Goal: Transaction & Acquisition: Purchase product/service

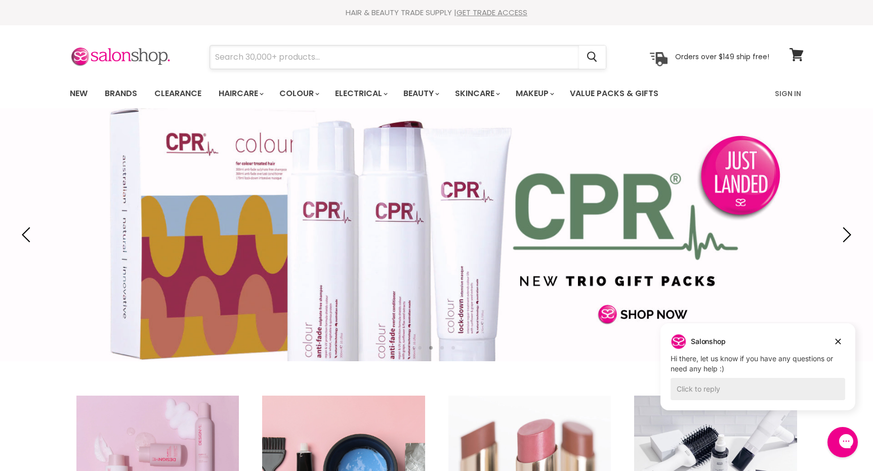
click at [436, 56] on input "Search" at bounding box center [394, 57] width 369 height 23
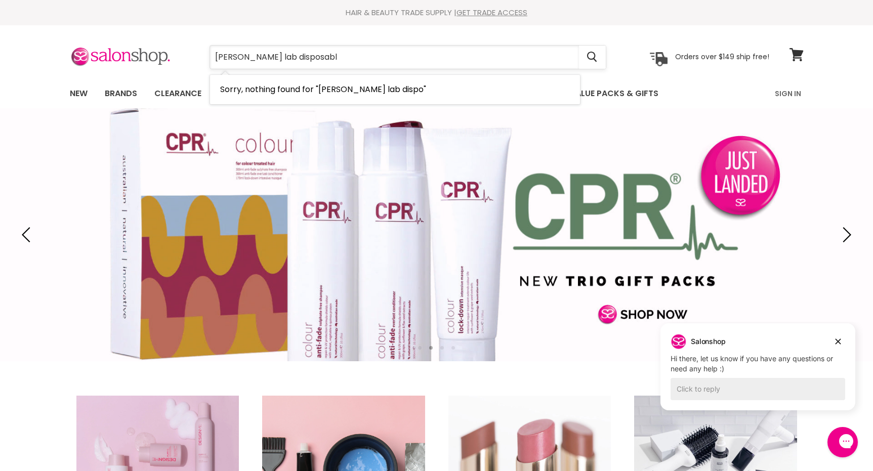
type input "caron lab disposable"
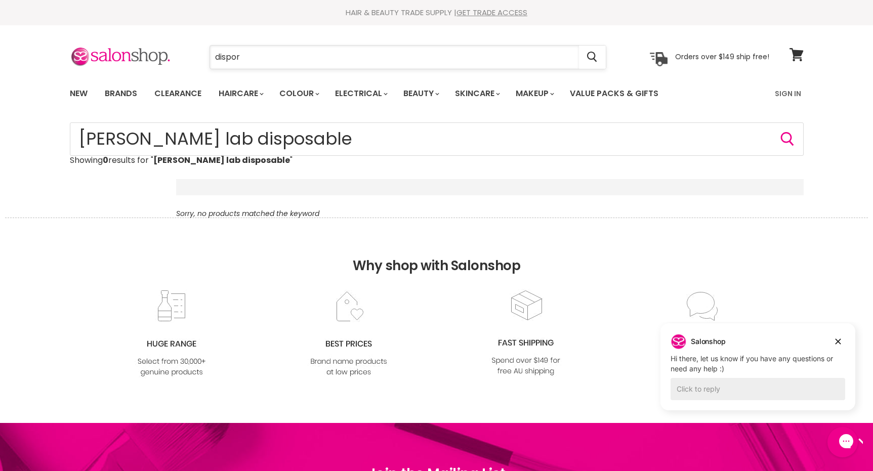
click at [244, 60] on input "dispor" at bounding box center [394, 57] width 369 height 23
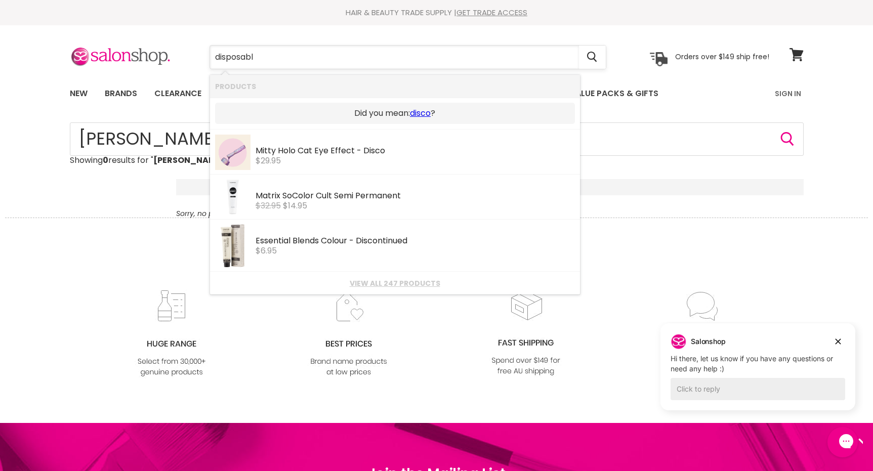
type input "disposable"
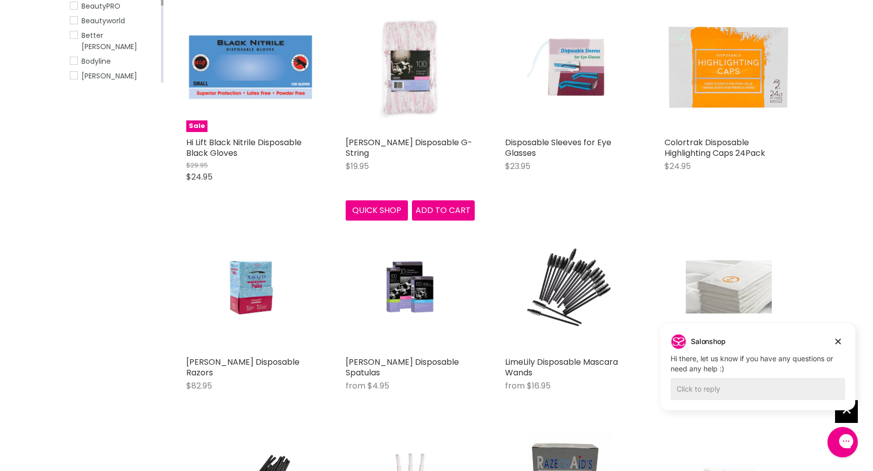
scroll to position [23, 0]
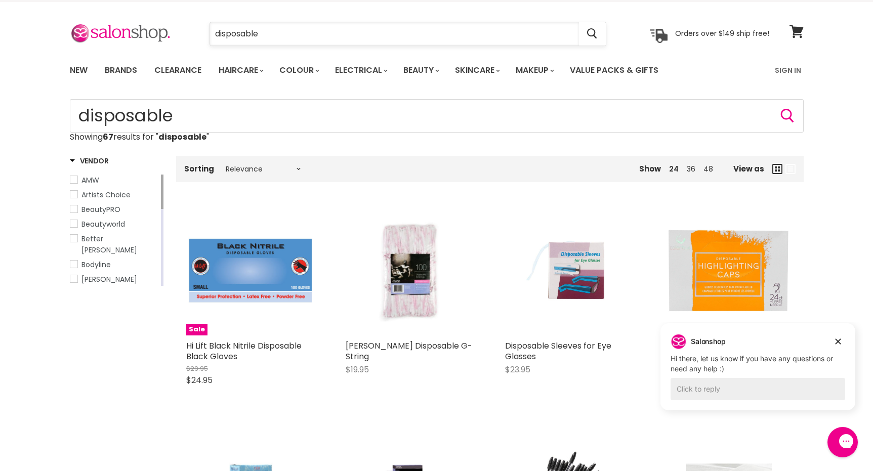
click at [287, 34] on input "disposable" at bounding box center [394, 33] width 369 height 23
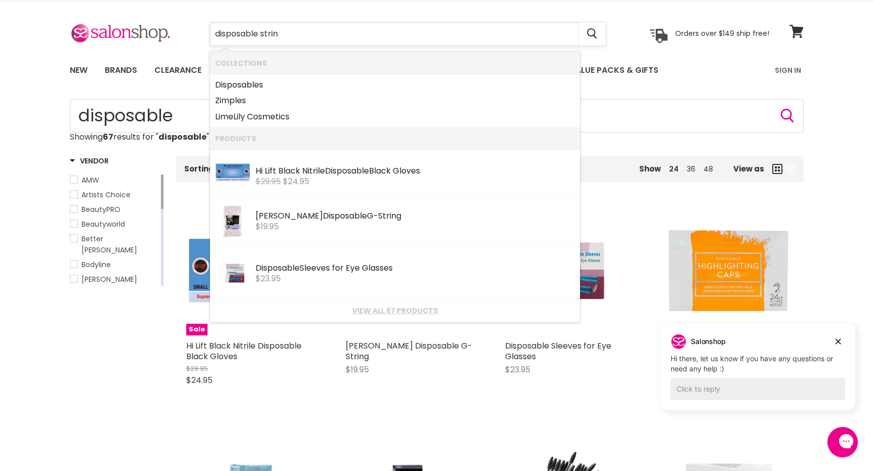
type input "disposable string"
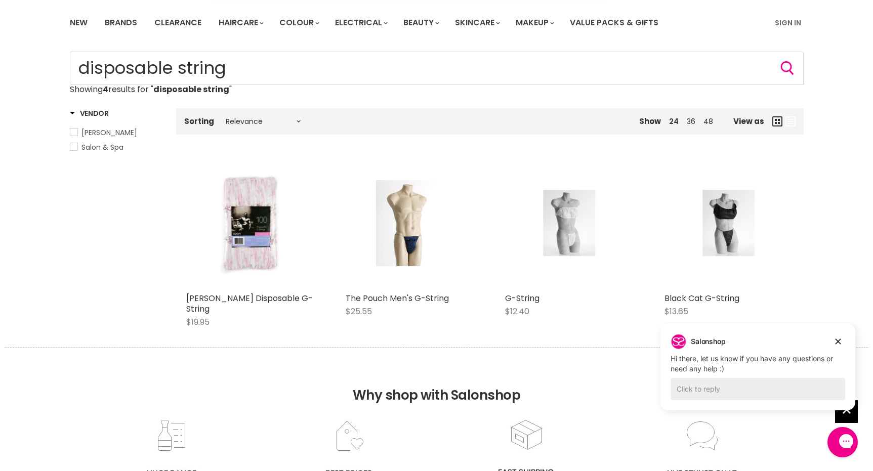
scroll to position [67, 0]
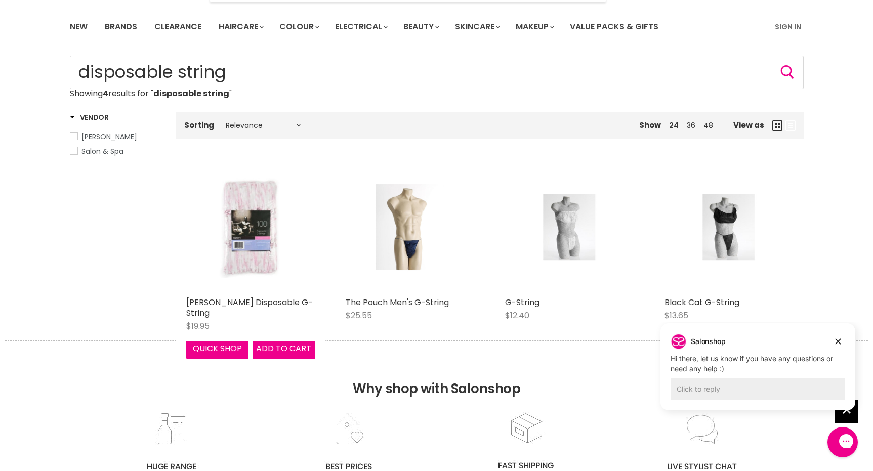
click at [270, 222] on img "Main content" at bounding box center [250, 227] width 86 height 129
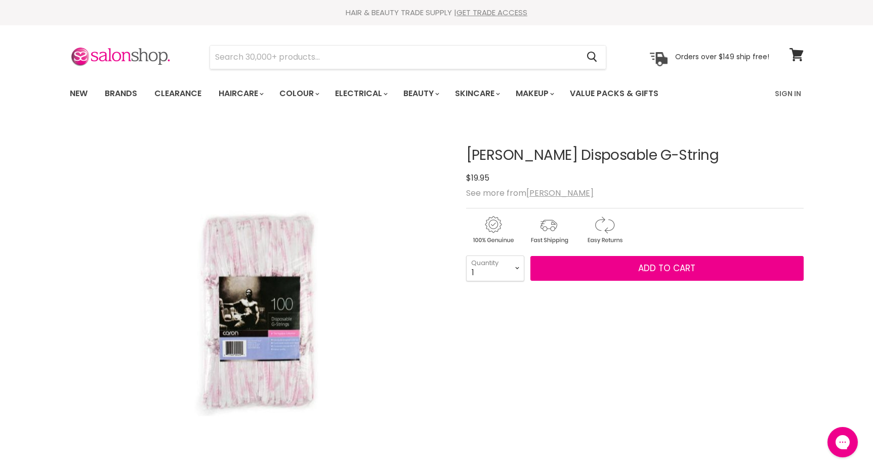
select select "2"
type input "2"
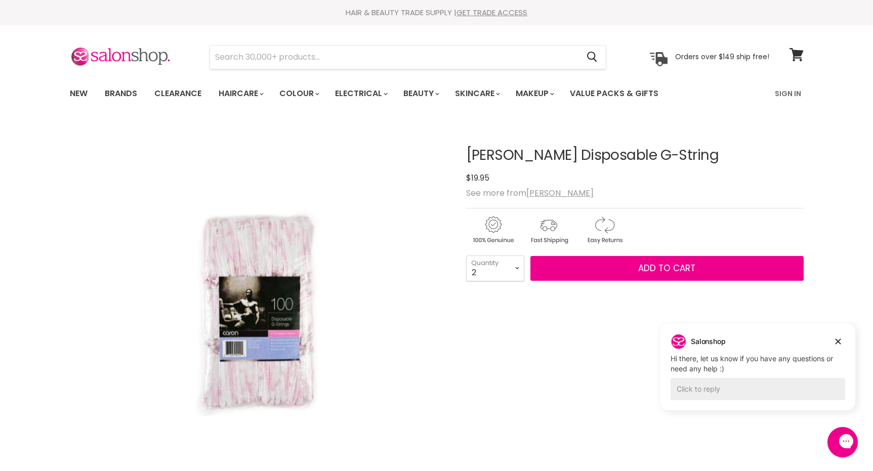
click at [489, 273] on select "1 2 3 4 5 6 7 8 9 10+" at bounding box center [495, 268] width 58 height 25
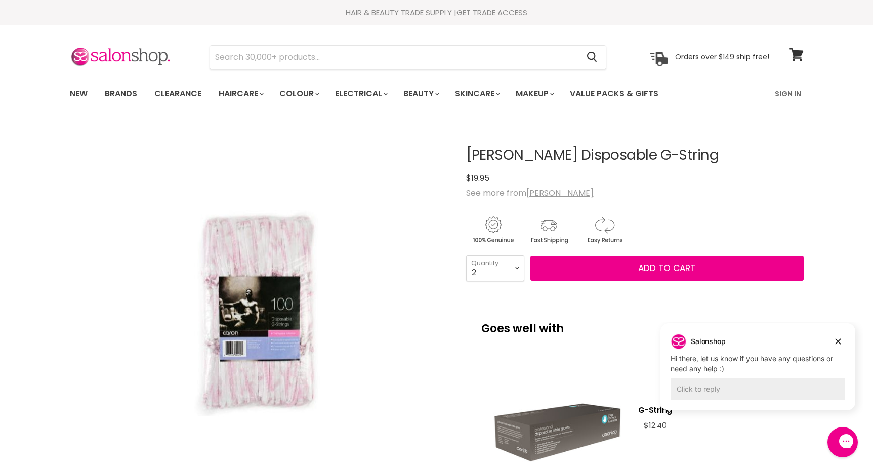
select select "3"
type input "3"
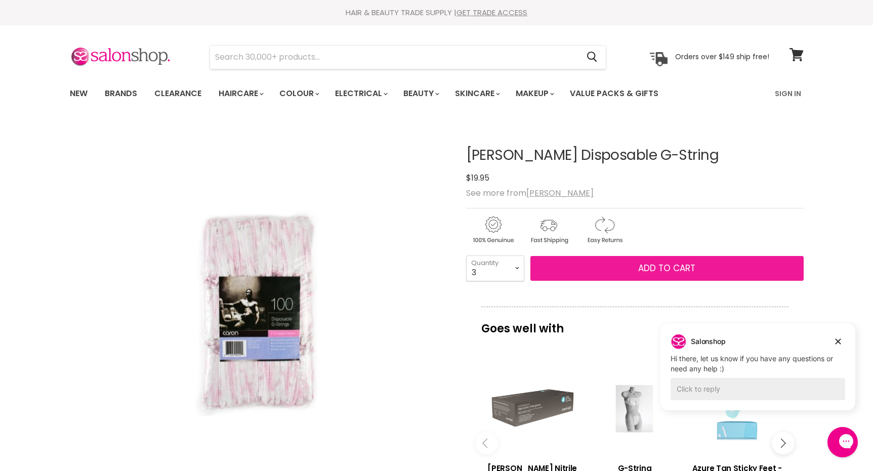
click at [590, 266] on button "Add to cart" at bounding box center [666, 268] width 273 height 25
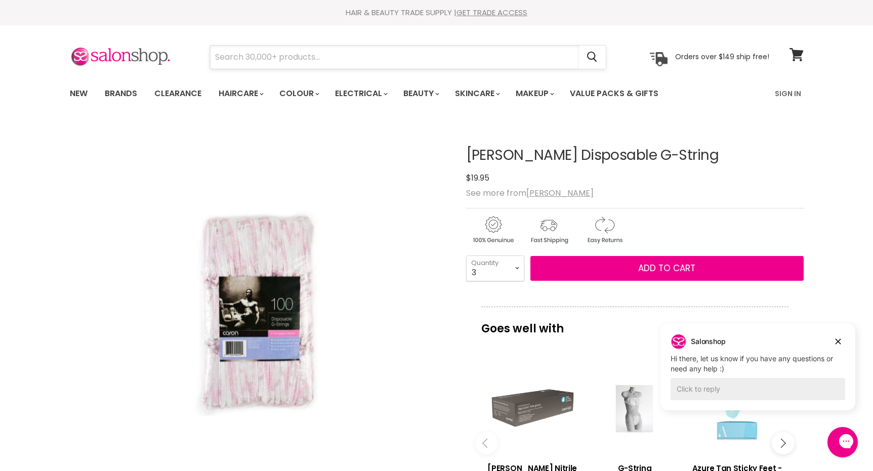
click at [354, 50] on input "Search" at bounding box center [394, 57] width 369 height 23
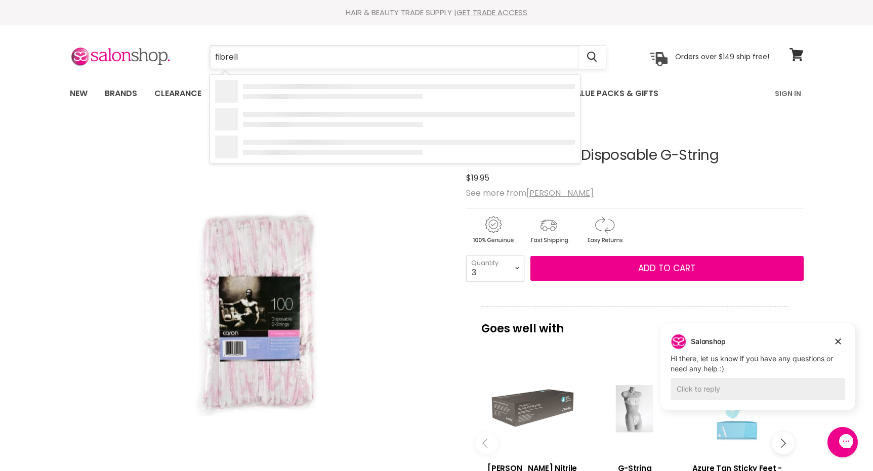
type input "fibrella"
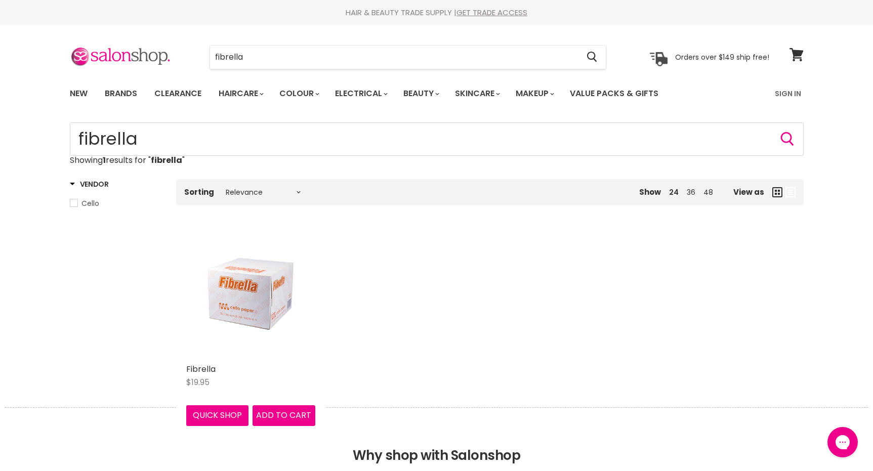
click at [245, 266] on img "Main content" at bounding box center [250, 294] width 86 height 129
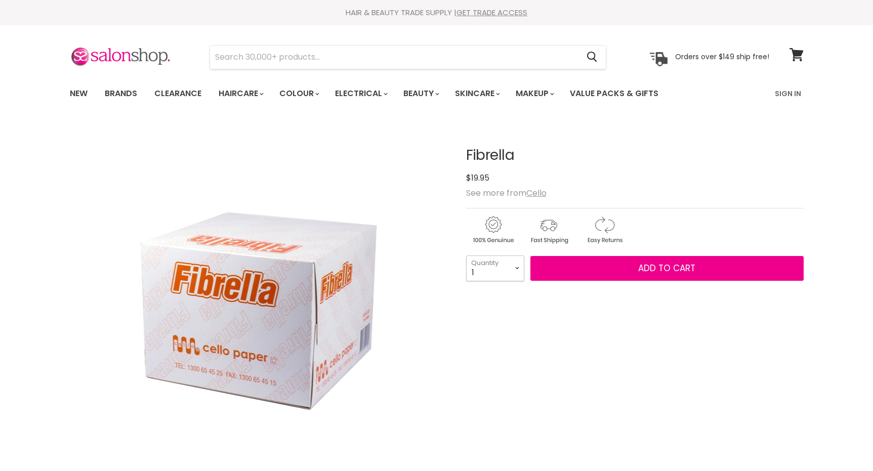
click at [491, 267] on select "1 2 3 4 5 6 7 8 9 10+" at bounding box center [495, 268] width 58 height 25
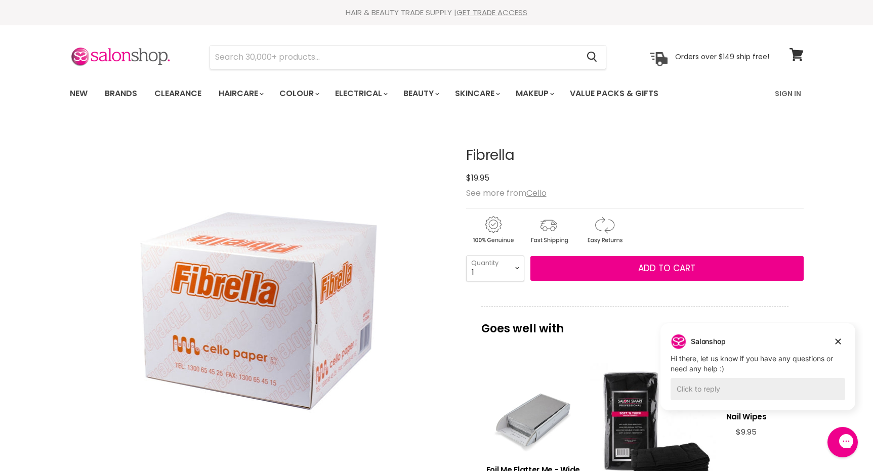
click at [490, 336] on p "Goes well with" at bounding box center [634, 323] width 307 height 33
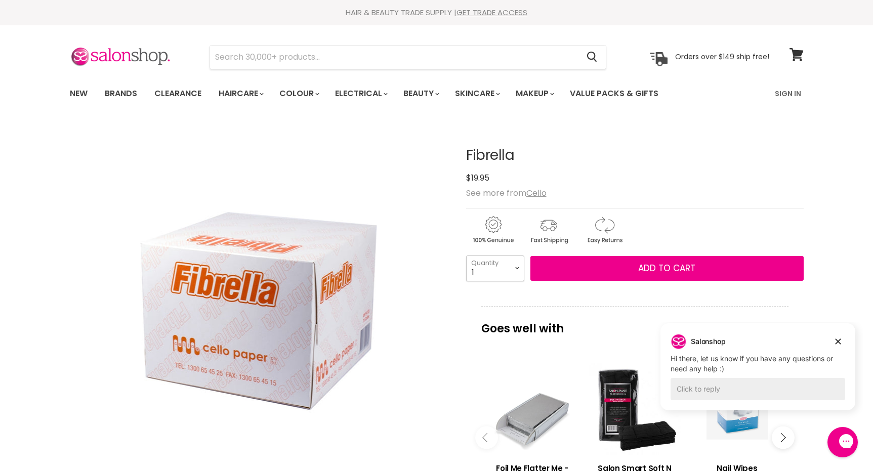
click at [497, 275] on select "1 2 3 4 5 6 7 8 9 10+" at bounding box center [495, 268] width 58 height 25
select select "6"
type input "6"
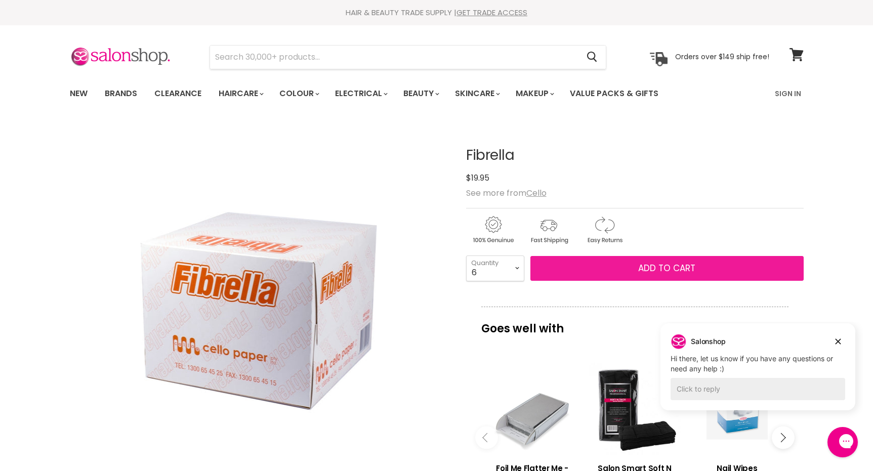
click at [590, 270] on button "Add to cart" at bounding box center [666, 268] width 273 height 25
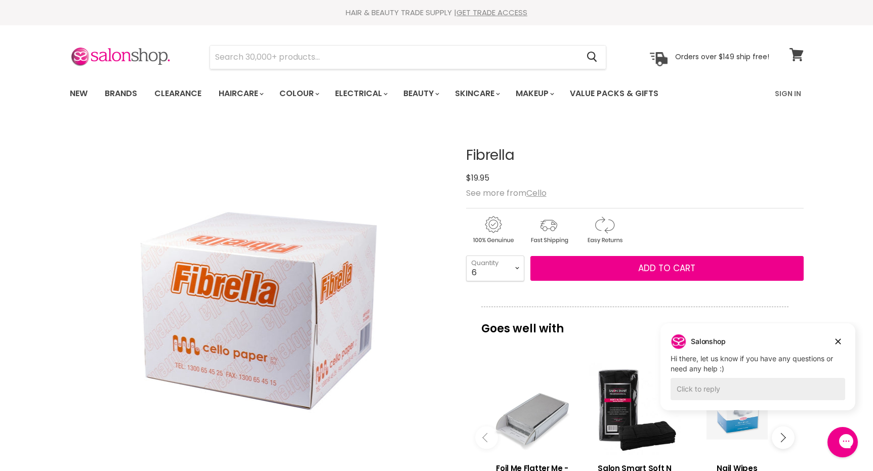
click at [798, 54] on span at bounding box center [802, 48] width 11 height 11
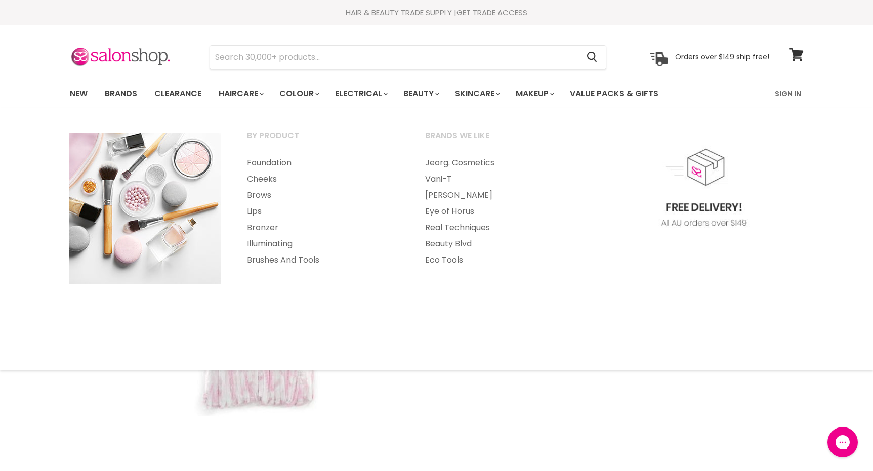
click at [496, 440] on div "Main content" at bounding box center [634, 410] width 337 height 230
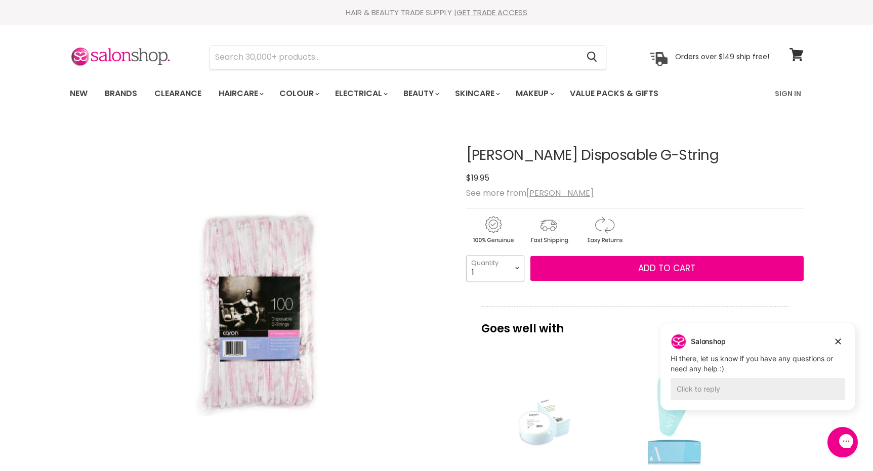
click at [502, 262] on select "1 2 3 4 5 6 7 8 9 10+" at bounding box center [495, 268] width 58 height 25
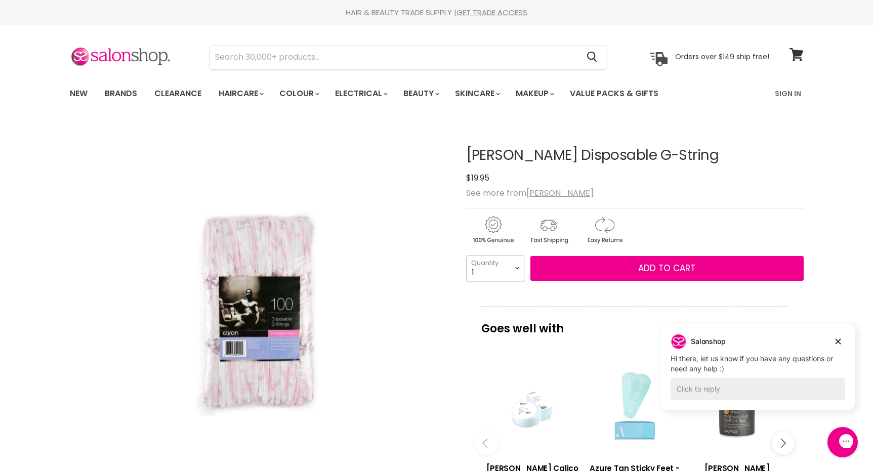
select select "3"
type input "3"
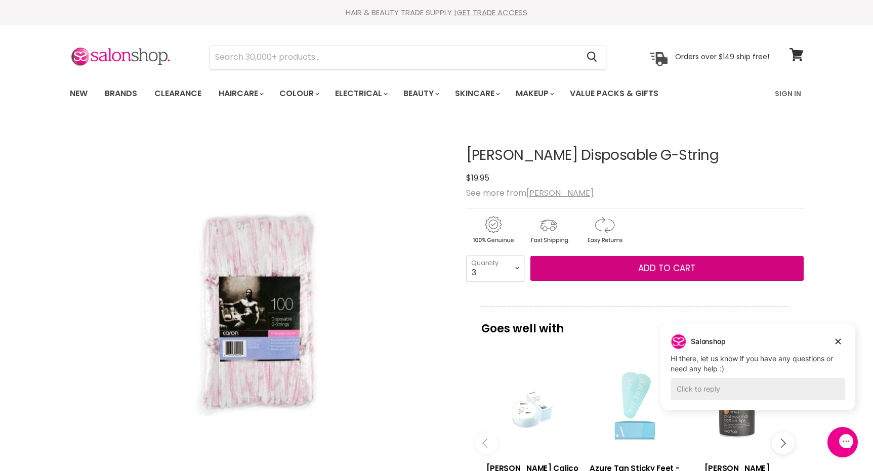
click at [605, 264] on button "Add to cart" at bounding box center [666, 268] width 273 height 25
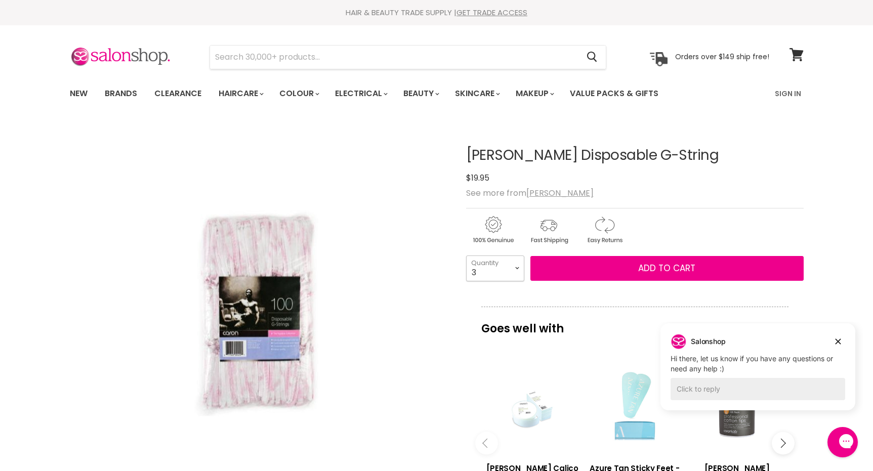
click at [501, 269] on select "1 2 3 4 5 6 7 8 9 10+" at bounding box center [495, 268] width 58 height 25
select select "4"
type input "4"
click at [633, 280] on div "1 2 3 4 5 6 7 8 9 10+ Quantity 4 Quantity Add to cart" at bounding box center [634, 268] width 337 height 25
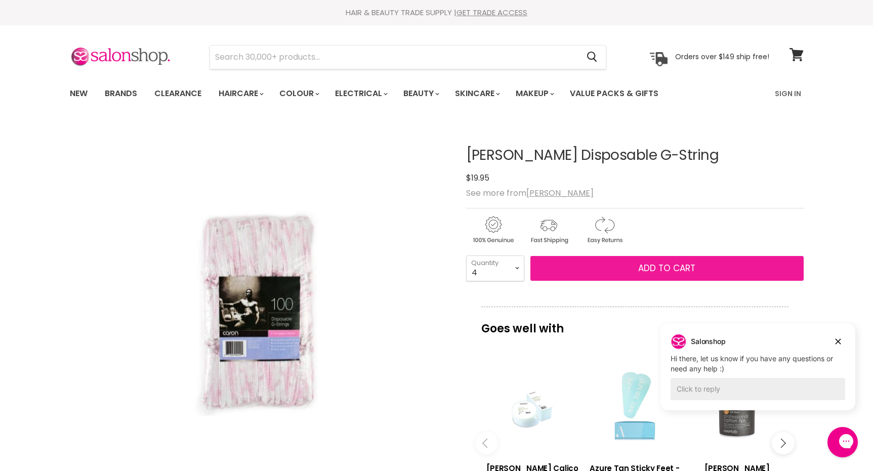
click at [633, 277] on button "Add to cart" at bounding box center [666, 268] width 273 height 25
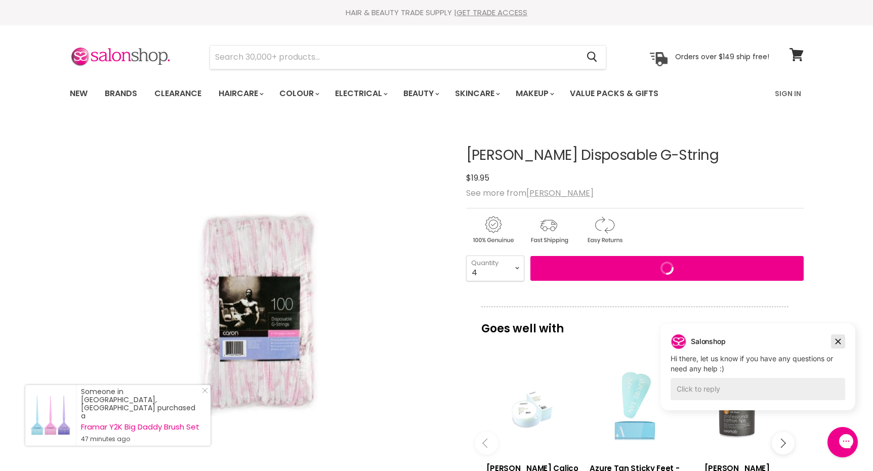
click at [834, 343] on icon "Dismiss campaign" at bounding box center [838, 341] width 10 height 12
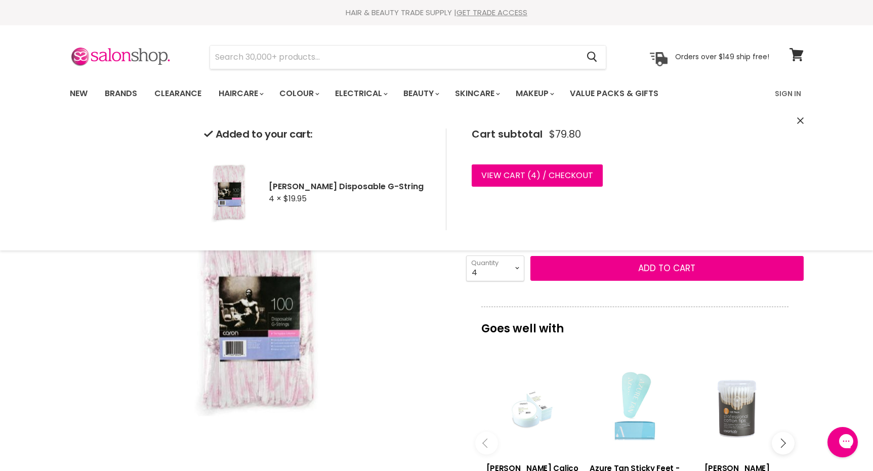
click at [118, 337] on div "Click or scroll to zoom Tap or pinch to zoom" at bounding box center [259, 311] width 378 height 378
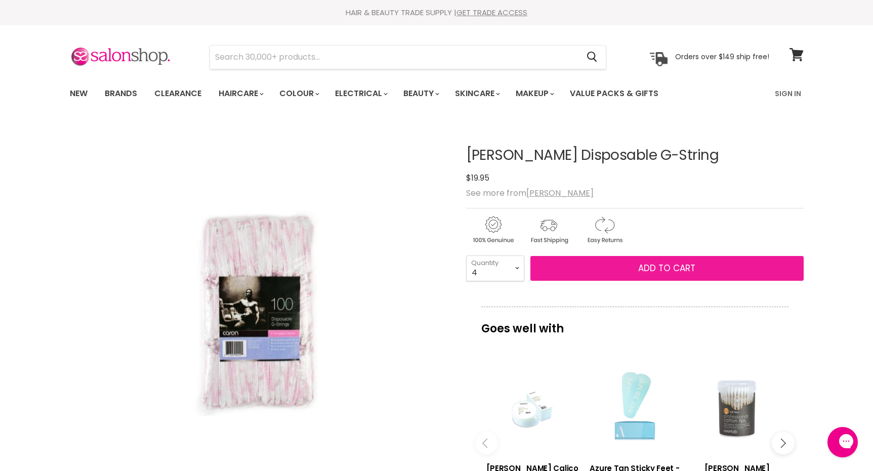
click at [583, 273] on button "Add to cart" at bounding box center [666, 268] width 273 height 25
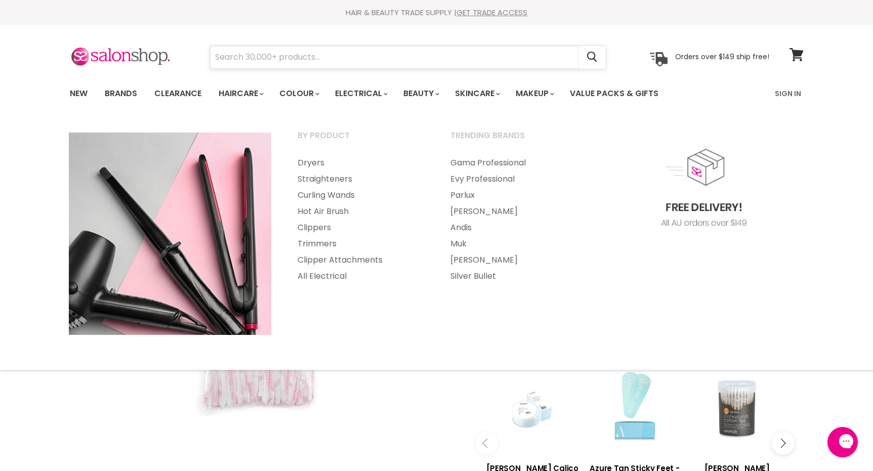
click at [278, 63] on input "Search" at bounding box center [394, 57] width 369 height 23
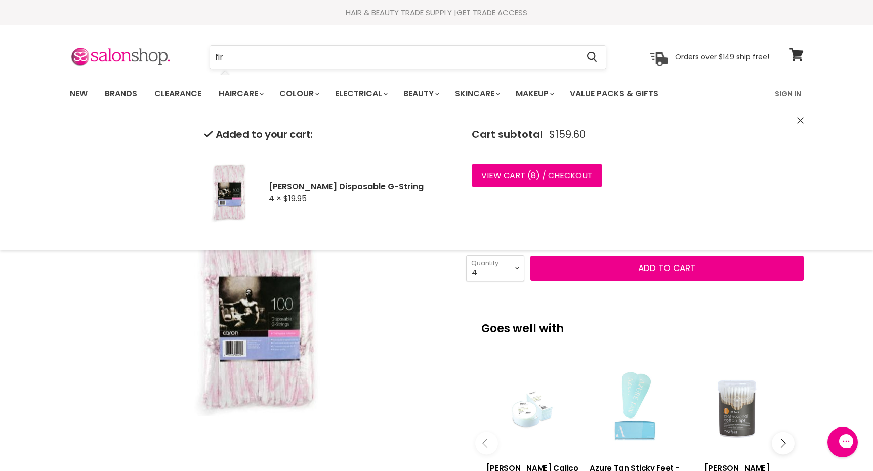
click at [230, 58] on input "fir" at bounding box center [394, 57] width 369 height 23
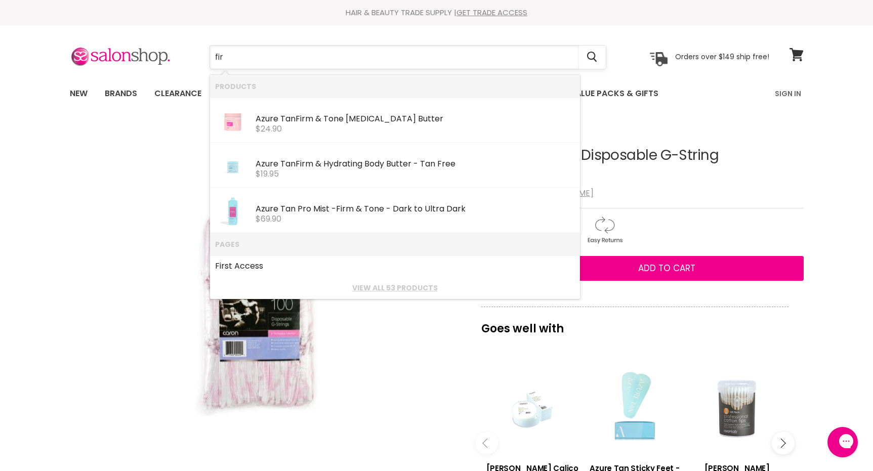
click at [230, 58] on input "fir" at bounding box center [394, 57] width 369 height 23
type input "fibrella"
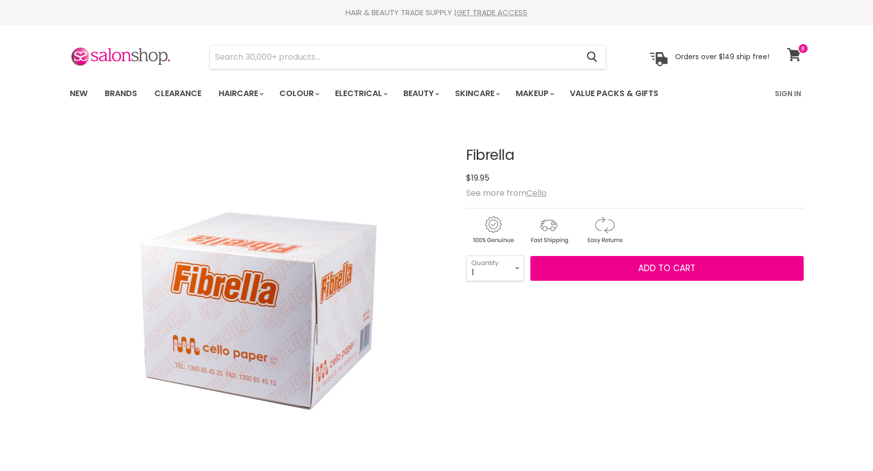
click at [789, 56] on icon at bounding box center [794, 54] width 14 height 13
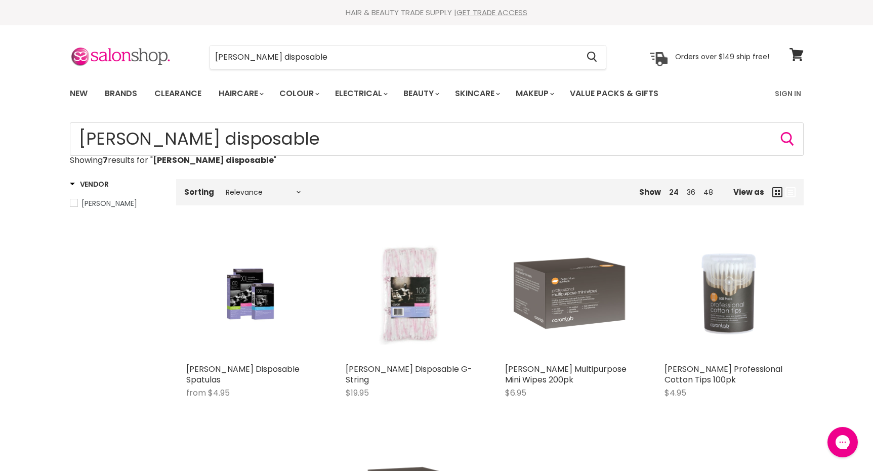
scroll to position [23, 0]
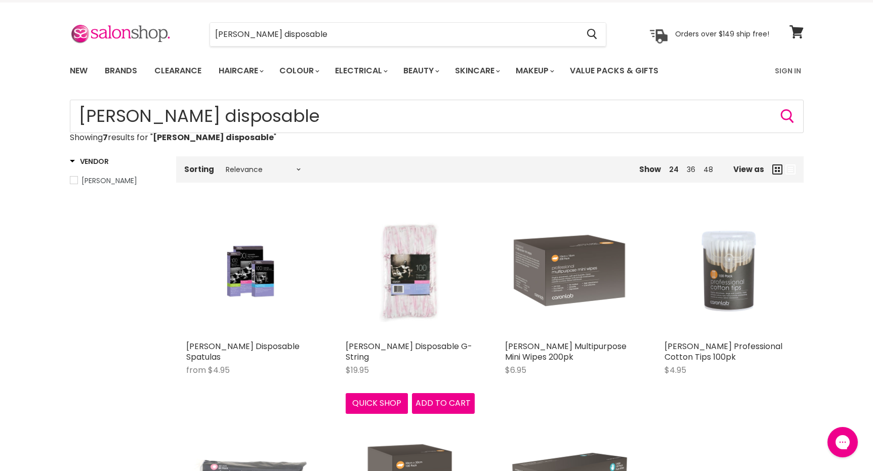
click at [409, 308] on img "Main content" at bounding box center [410, 271] width 86 height 129
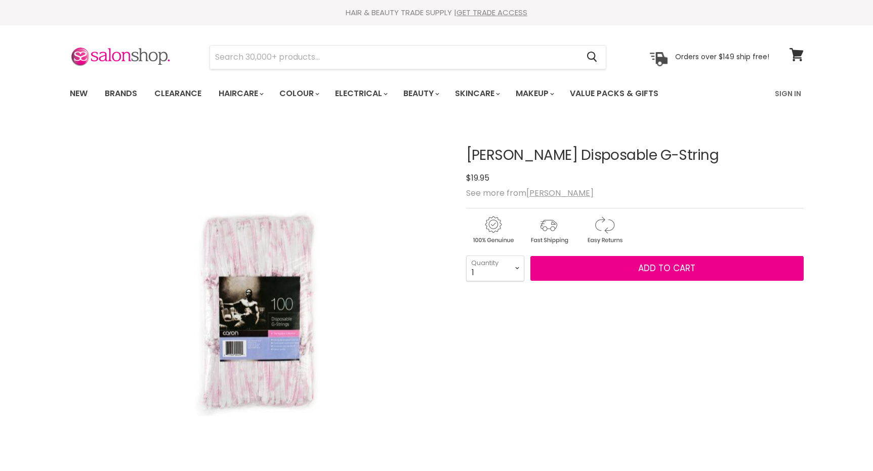
select select "5"
type input "5"
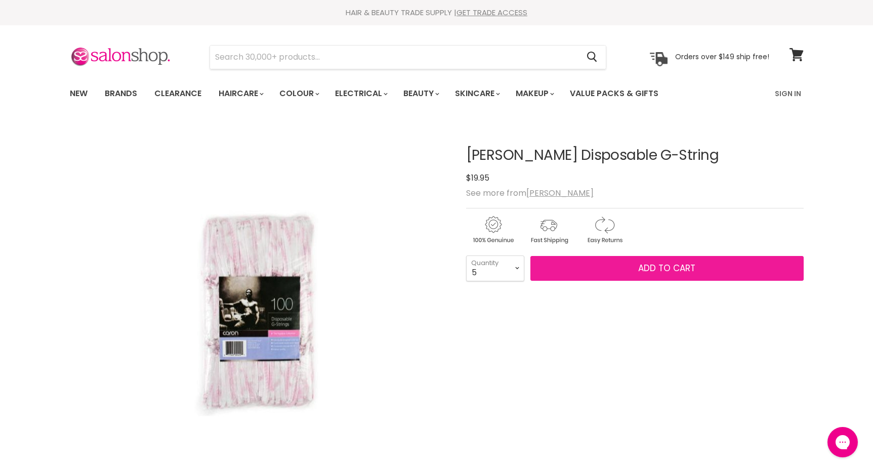
click at [600, 258] on button "Add to cart" at bounding box center [666, 268] width 273 height 25
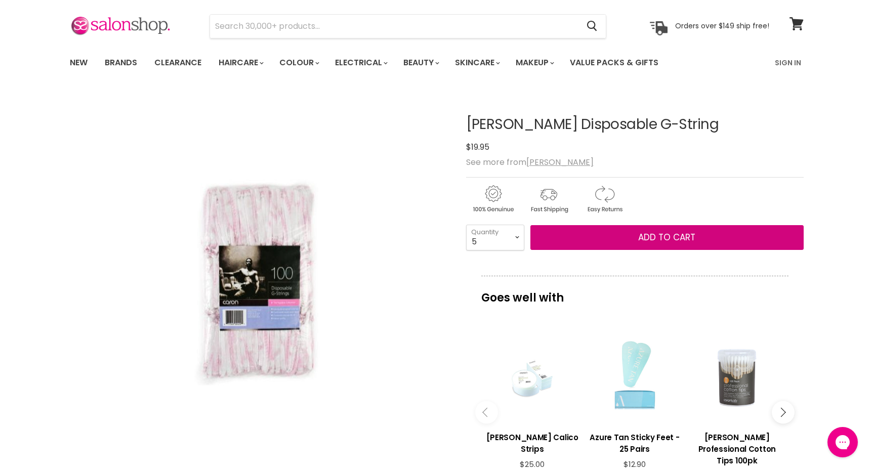
scroll to position [31, 0]
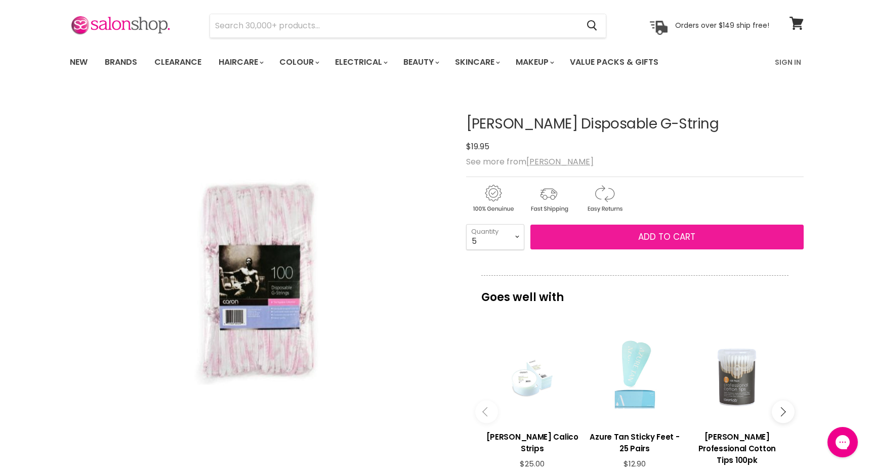
click at [659, 232] on span "Add to cart" at bounding box center [666, 237] width 57 height 12
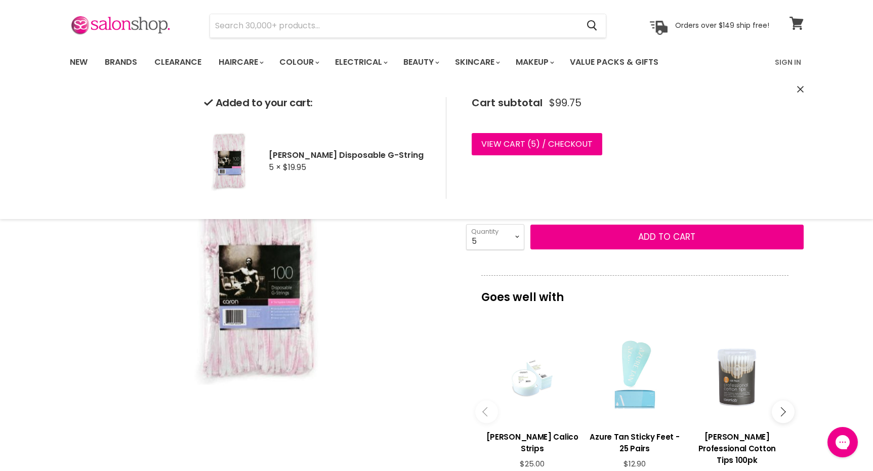
click at [795, 19] on icon at bounding box center [796, 23] width 14 height 13
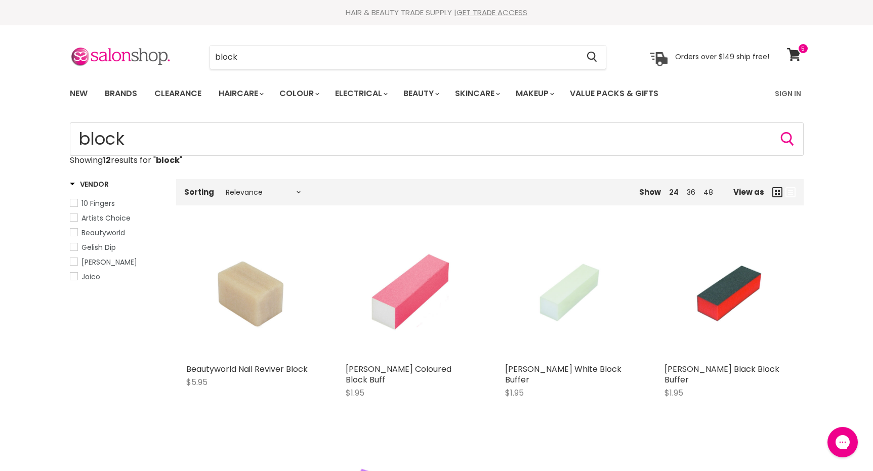
click at [261, 69] on section "Menu block Cancel" at bounding box center [436, 52] width 759 height 54
click at [261, 63] on input "block" at bounding box center [394, 57] width 369 height 23
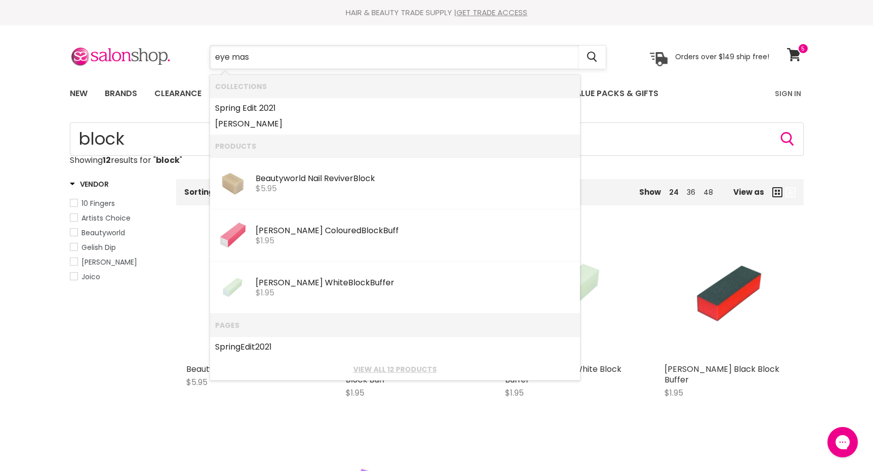
type input "eye mask"
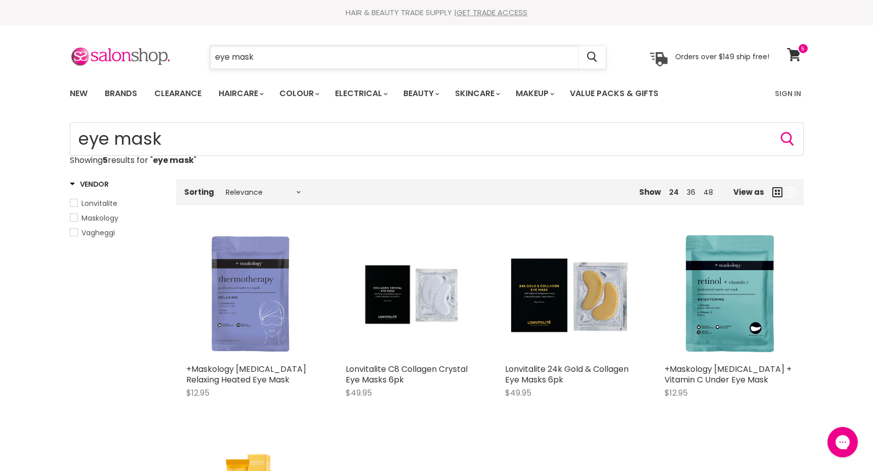
click at [296, 60] on input "eye mask" at bounding box center [394, 57] width 369 height 23
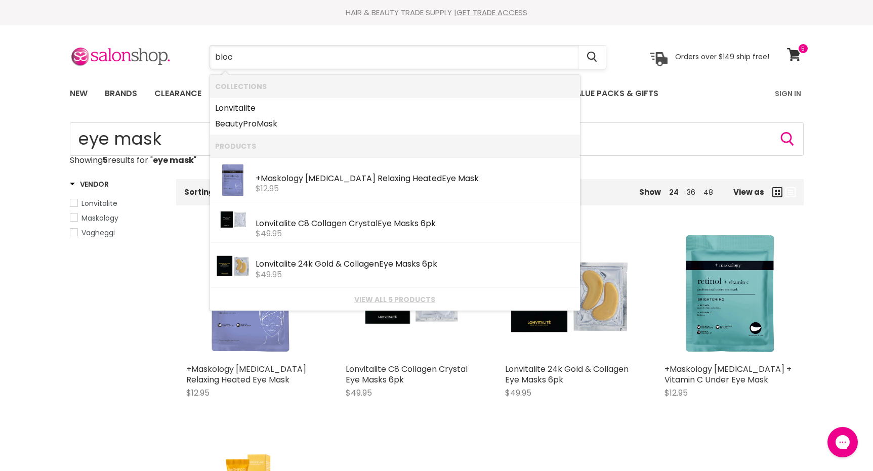
type input "block"
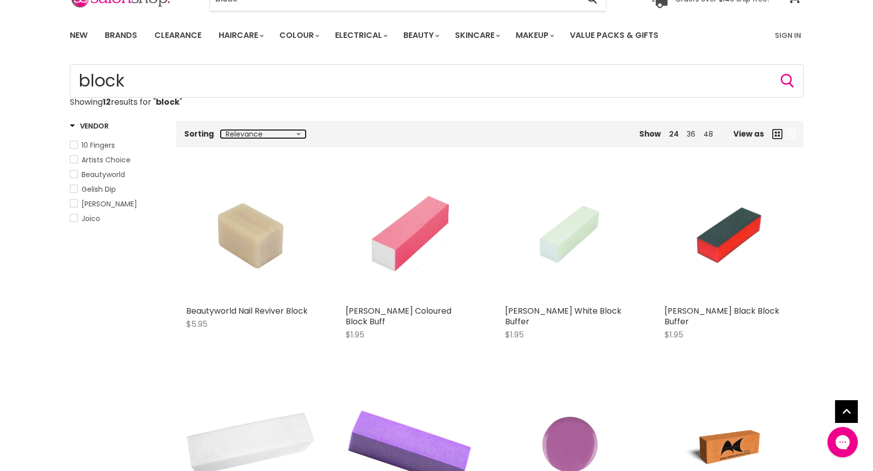
click at [251, 132] on select "Relevance Best Selling Lowest Price Highest Price Alphabetically, A-Z Alphabeti…" at bounding box center [263, 134] width 85 height 8
select select "best-selling"
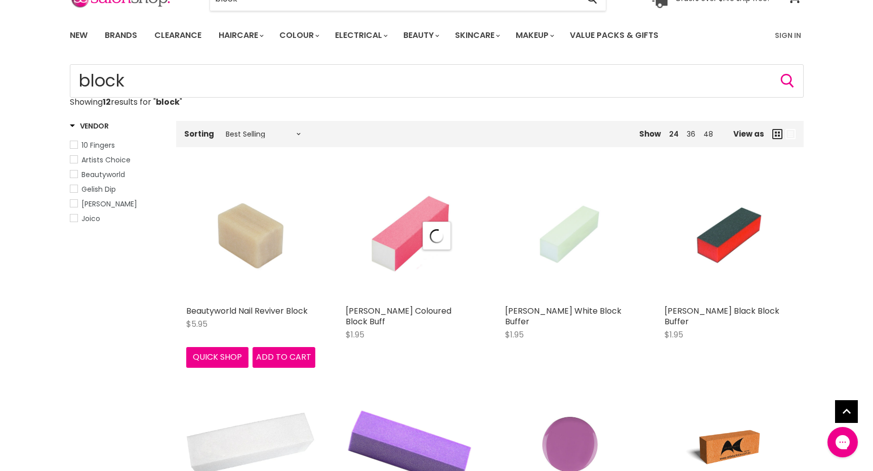
select select "best-selling"
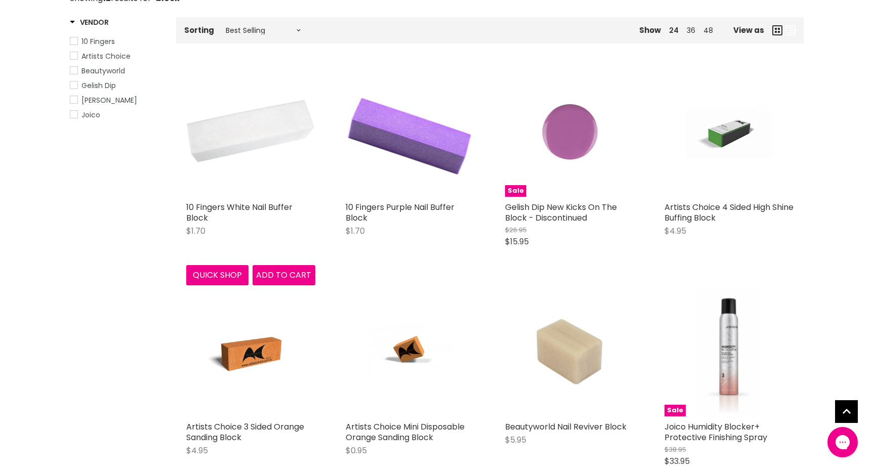
scroll to position [163, 0]
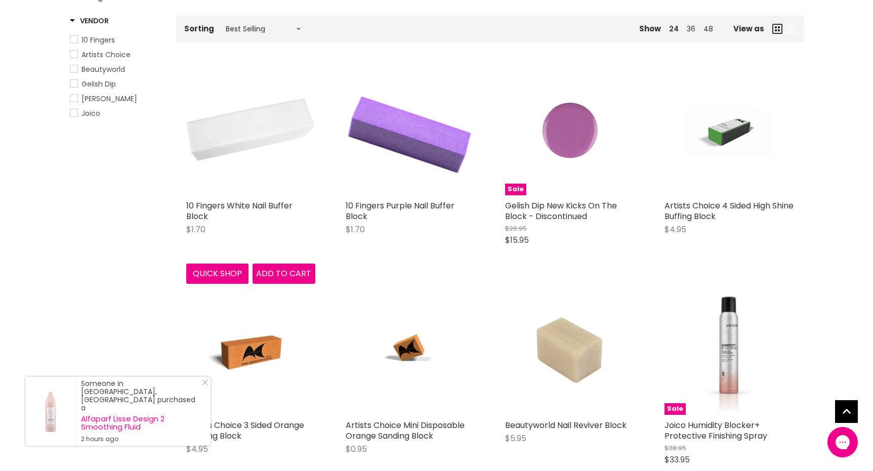
click at [238, 149] on img "Main content" at bounding box center [250, 130] width 129 height 129
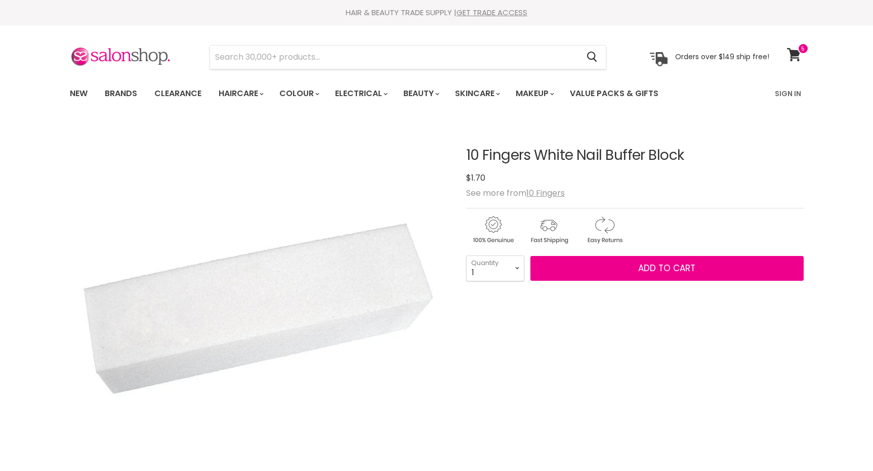
scroll to position [259, 0]
